Goal: Navigation & Orientation: Understand site structure

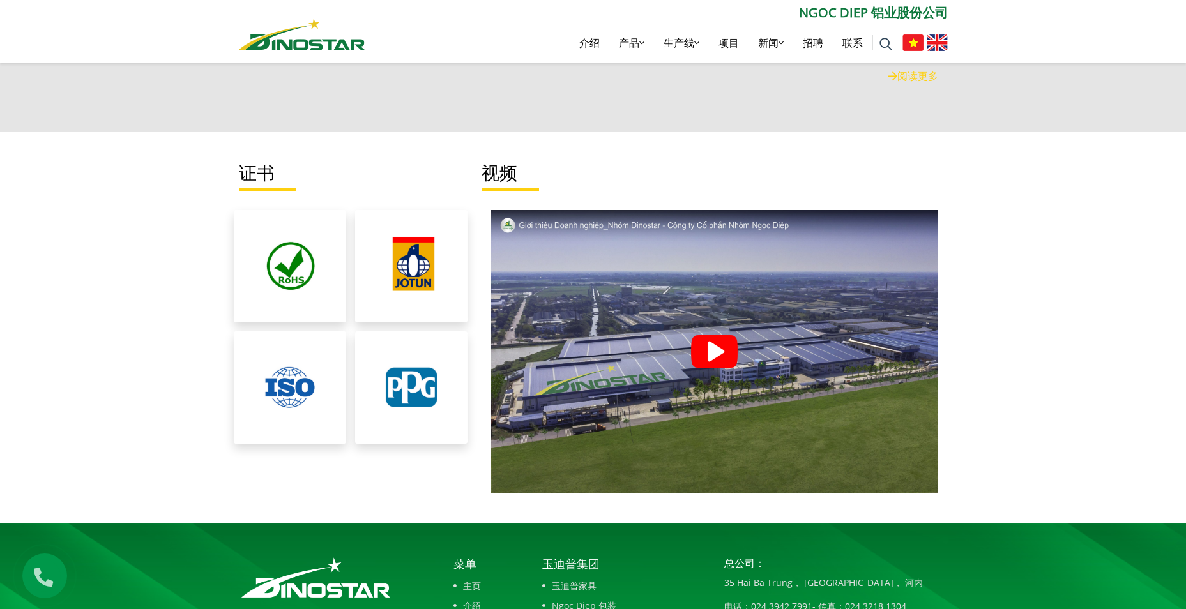
scroll to position [2746, 0]
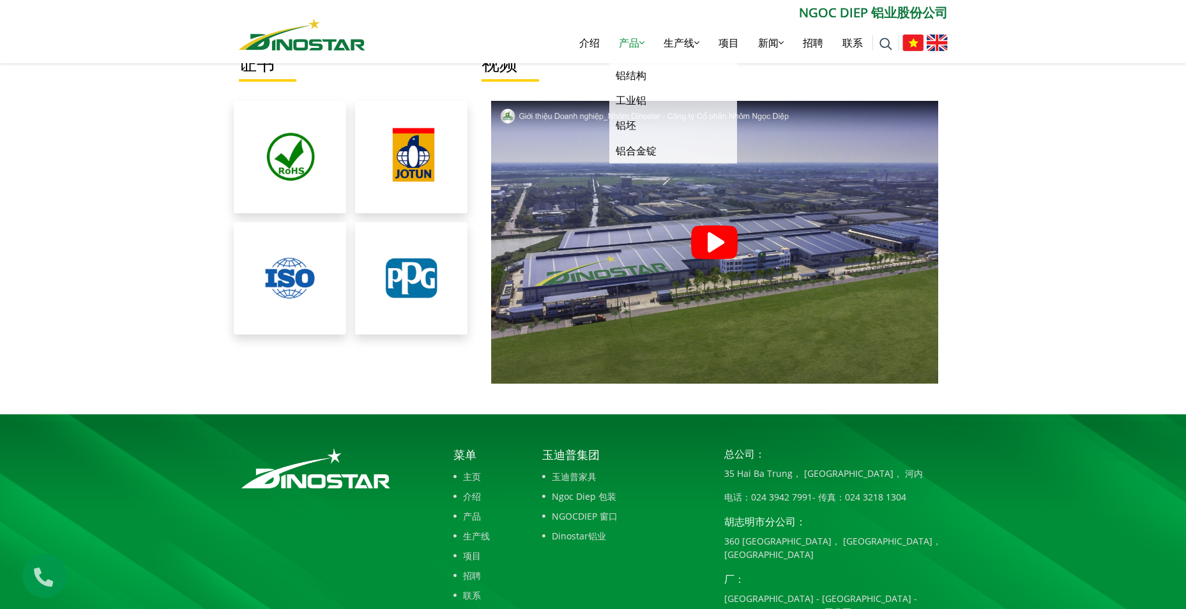
click at [631, 42] on font "产品" at bounding box center [629, 43] width 20 height 14
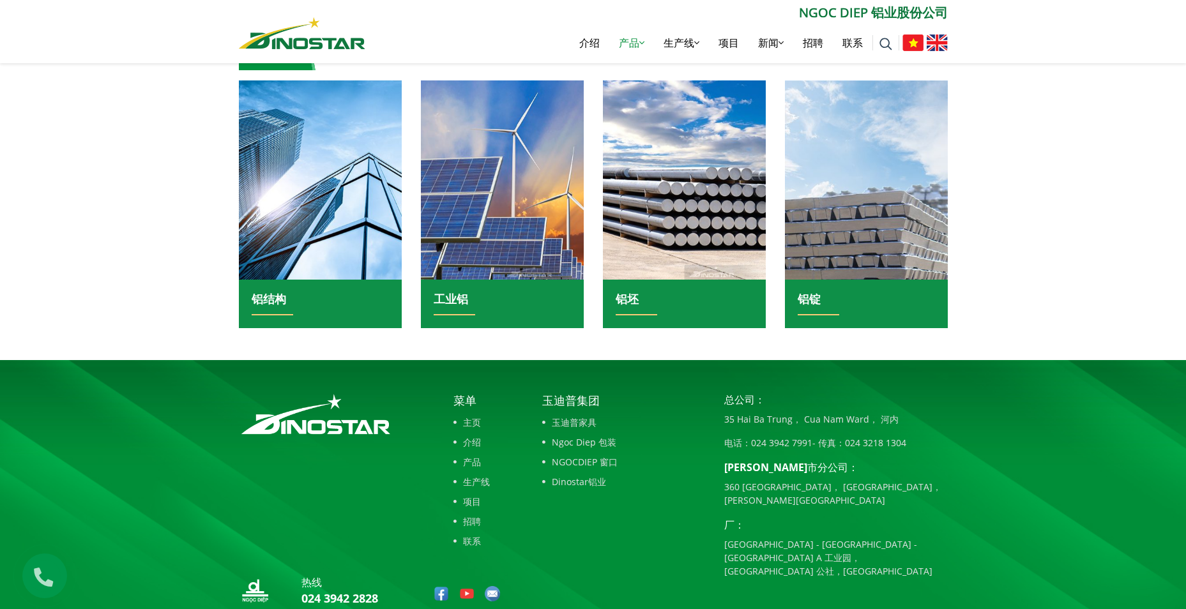
scroll to position [137, 0]
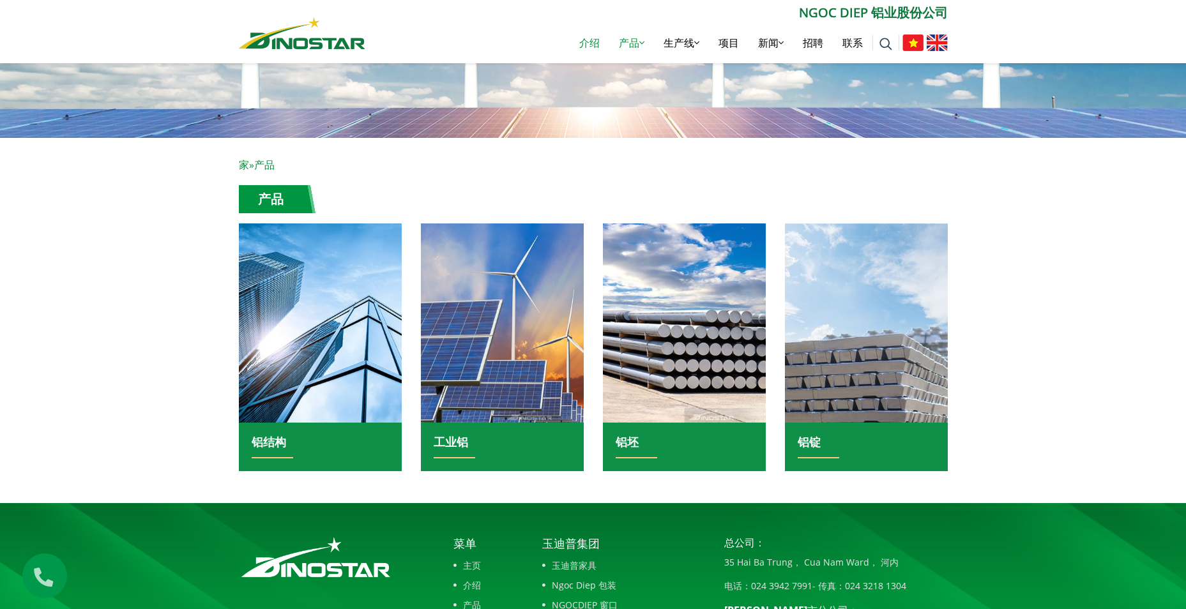
click at [596, 42] on link "介绍" at bounding box center [590, 42] width 40 height 41
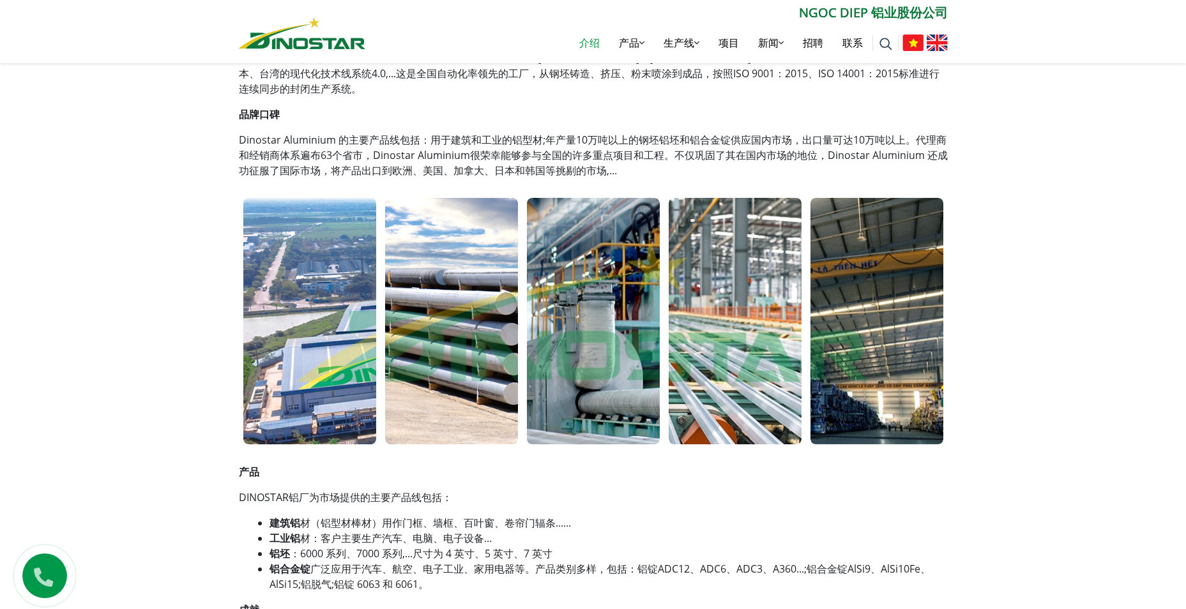
scroll to position [383, 0]
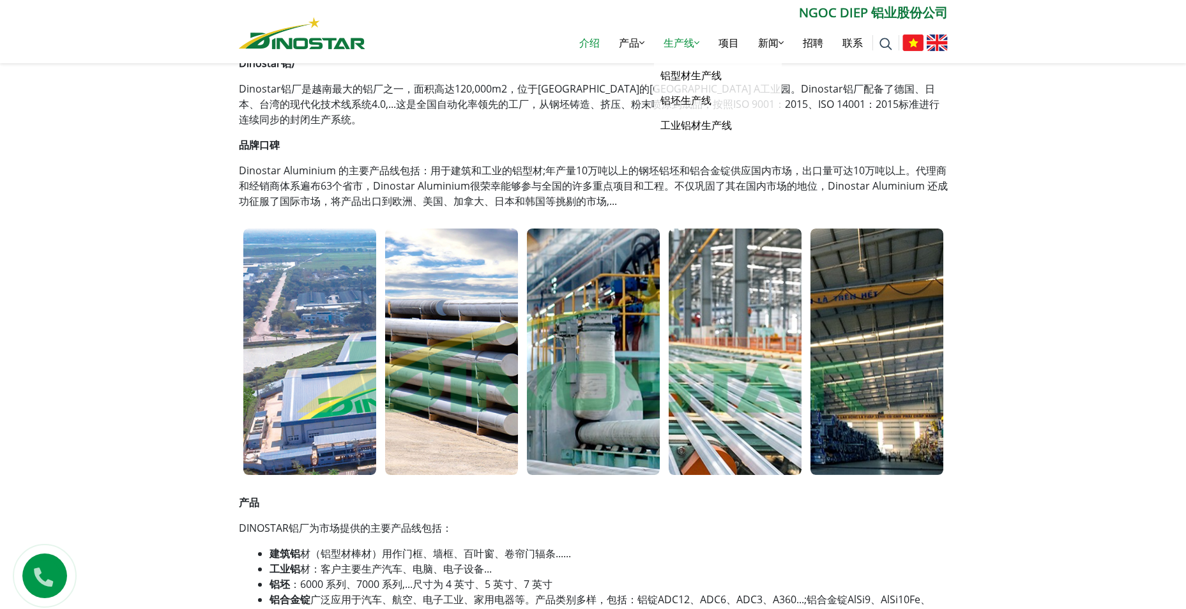
click at [684, 42] on font "生产线" at bounding box center [679, 43] width 31 height 14
